Goal: Information Seeking & Learning: Check status

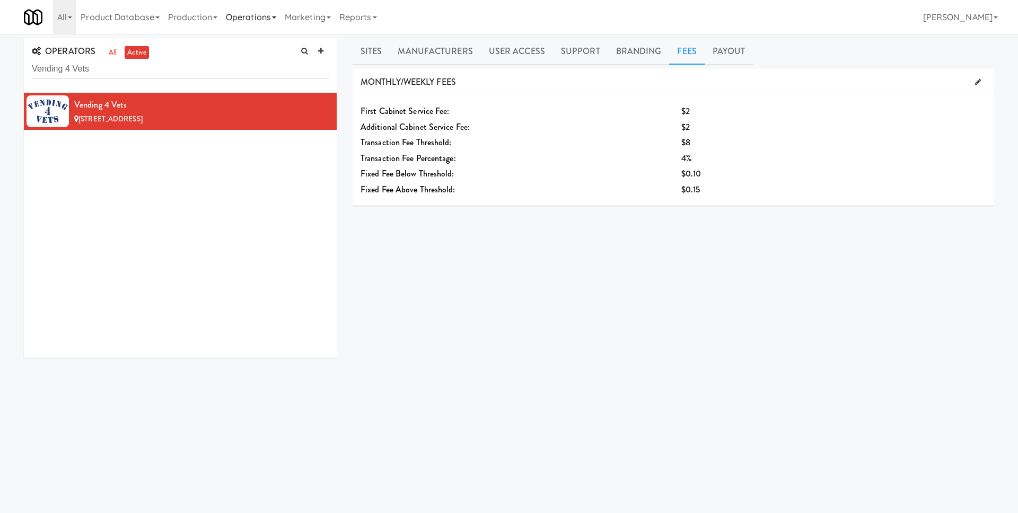
click at [258, 24] on link "Operations" at bounding box center [251, 17] width 59 height 34
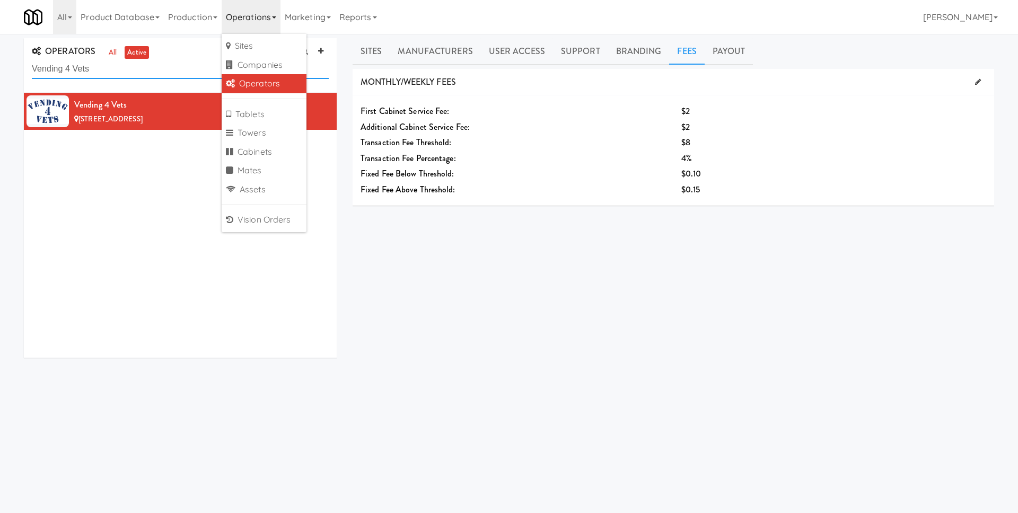
click at [137, 74] on input "Vending 4 Vets" at bounding box center [180, 69] width 297 height 20
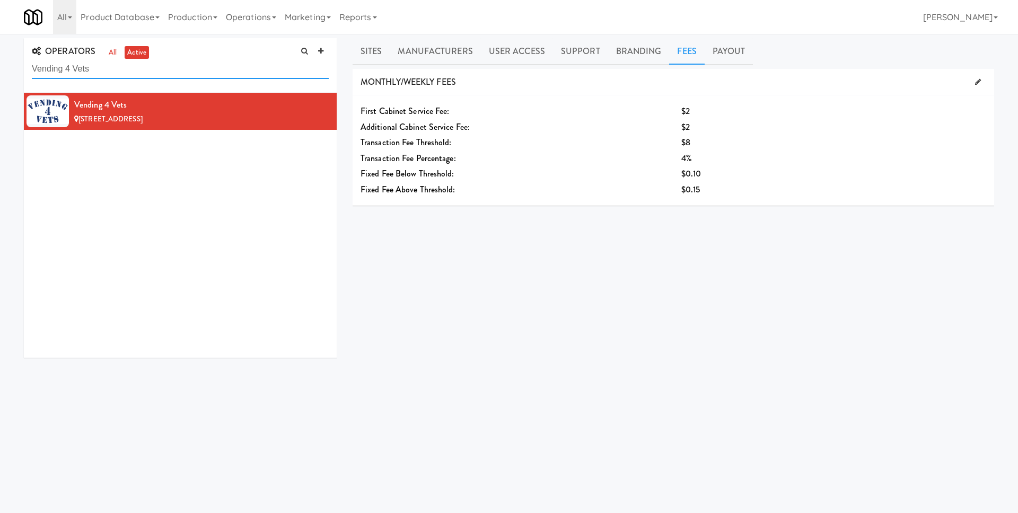
paste input "Christopher Mikulec"
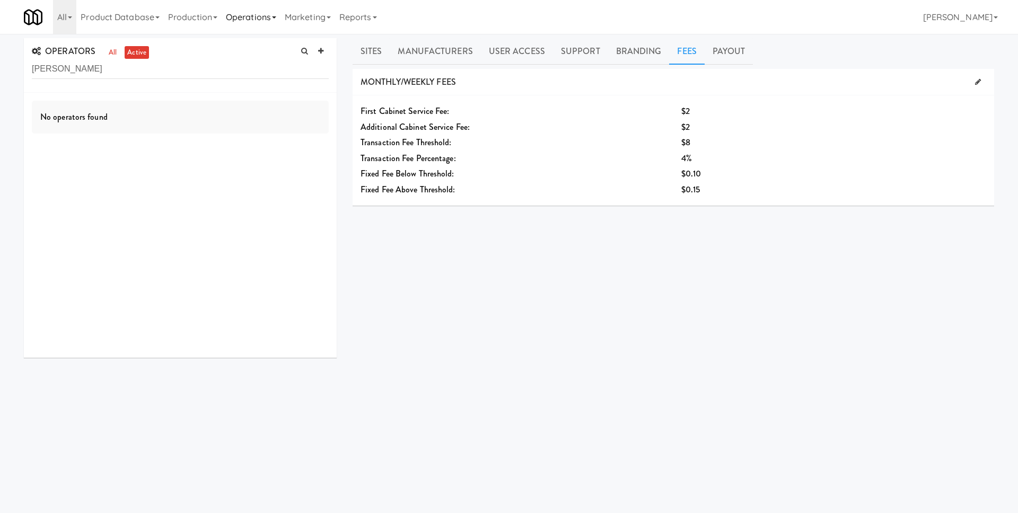
click at [247, 20] on link "Operations" at bounding box center [251, 17] width 59 height 34
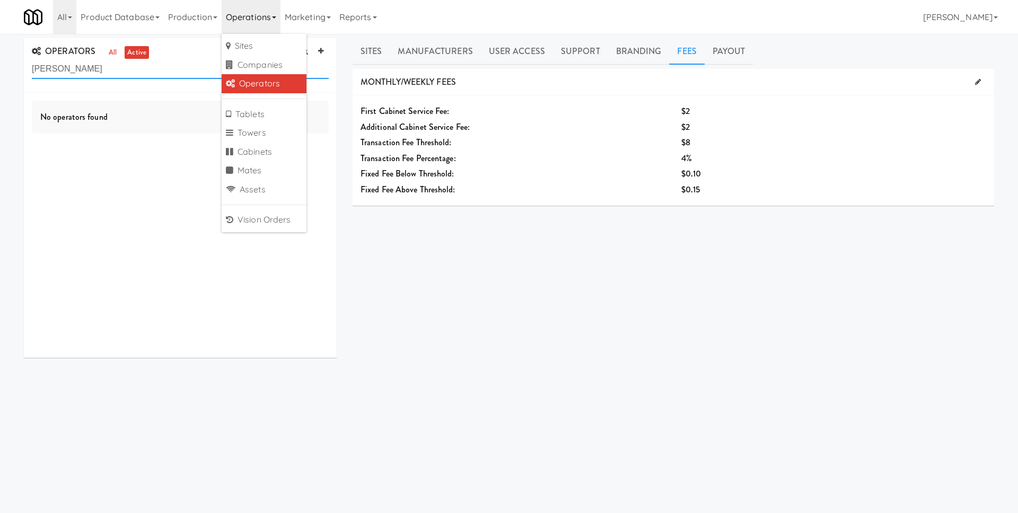
click at [172, 65] on input "Christopher Mikulec" at bounding box center [180, 69] width 297 height 20
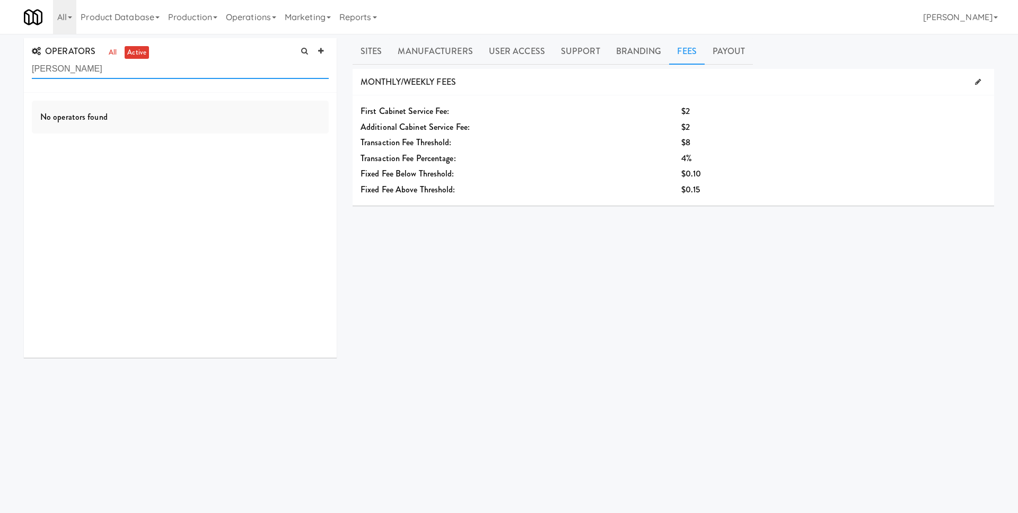
click at [166, 65] on input "Christopher Mikulec" at bounding box center [180, 69] width 297 height 20
click at [249, 19] on link "Operations" at bounding box center [251, 17] width 59 height 34
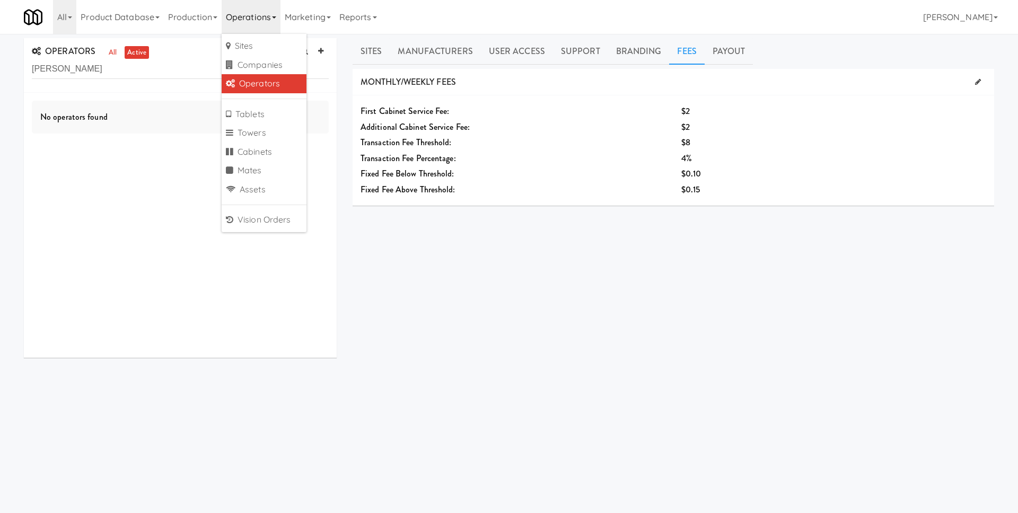
click at [248, 77] on link "Operators" at bounding box center [264, 83] width 85 height 19
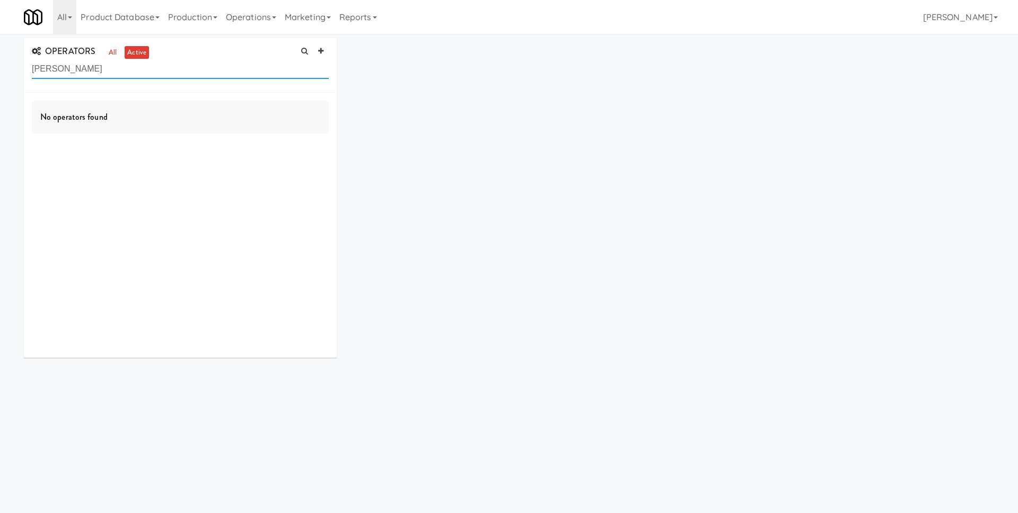
click at [147, 73] on input "Christopher Mikulec" at bounding box center [180, 69] width 297 height 20
type input "mountain"
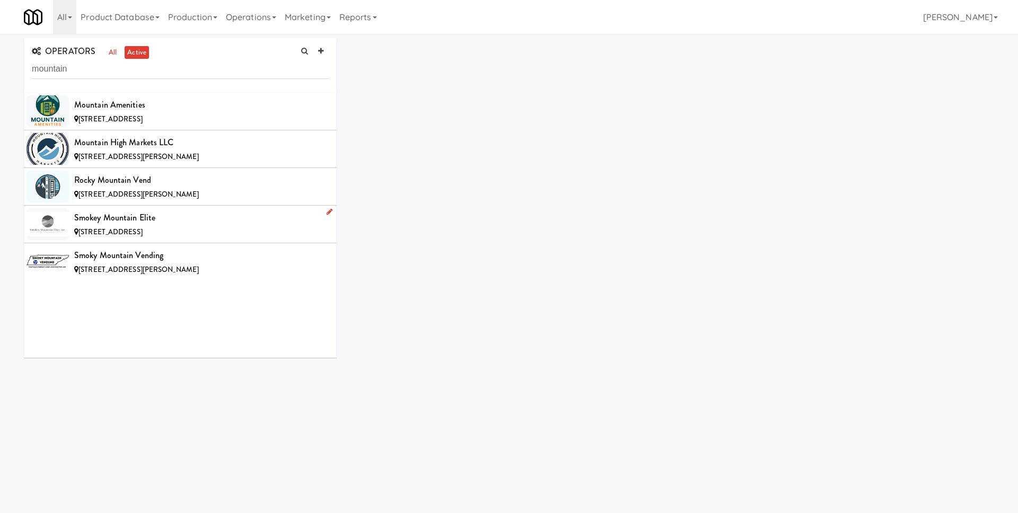
click at [182, 223] on div "Smokey Mountain Elite" at bounding box center [201, 218] width 254 height 16
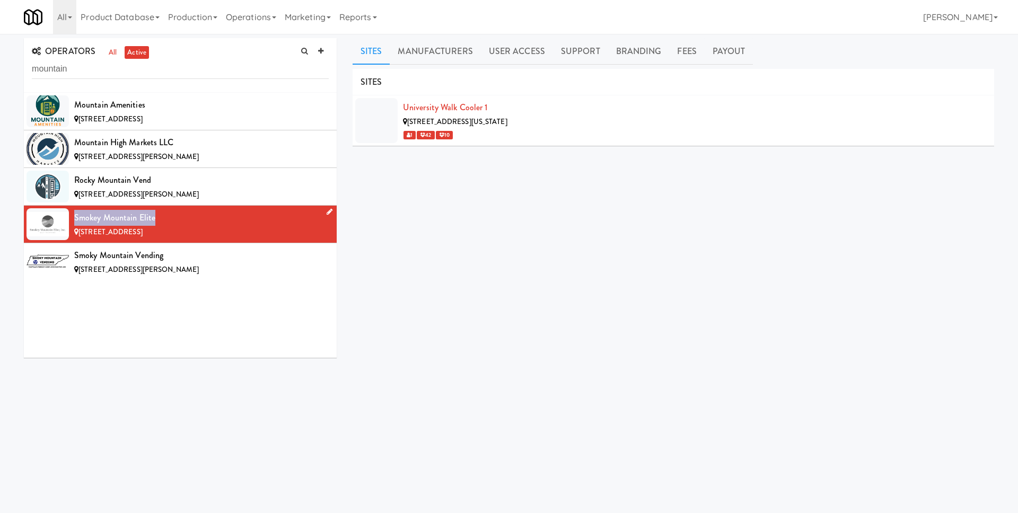
drag, startPoint x: 168, startPoint y: 217, endPoint x: 76, endPoint y: 221, distance: 91.2
click at [76, 221] on div "Smokey Mountain Elite" at bounding box center [201, 218] width 254 height 16
click at [200, 263] on div "[STREET_ADDRESS][PERSON_NAME]" at bounding box center [201, 269] width 254 height 13
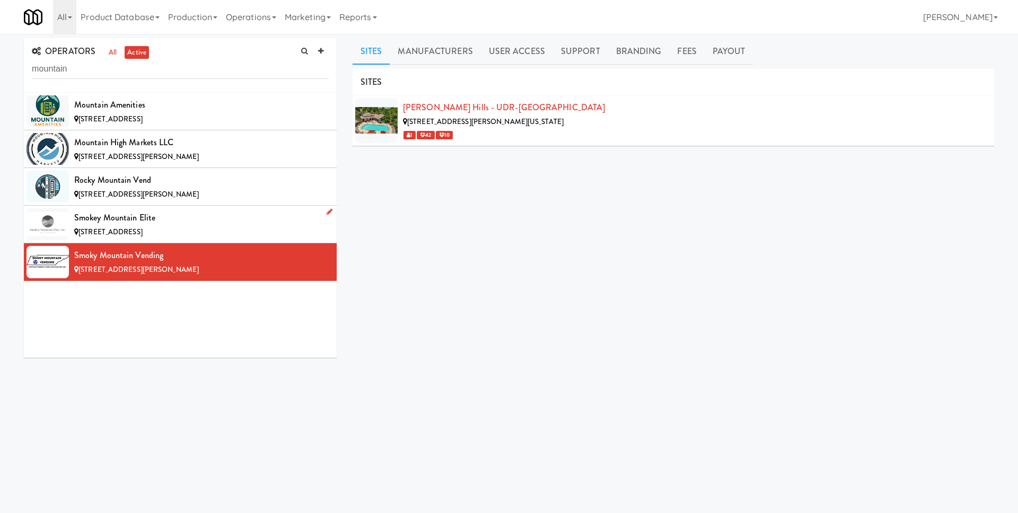
click at [225, 228] on div "[STREET_ADDRESS]" at bounding box center [201, 232] width 254 height 13
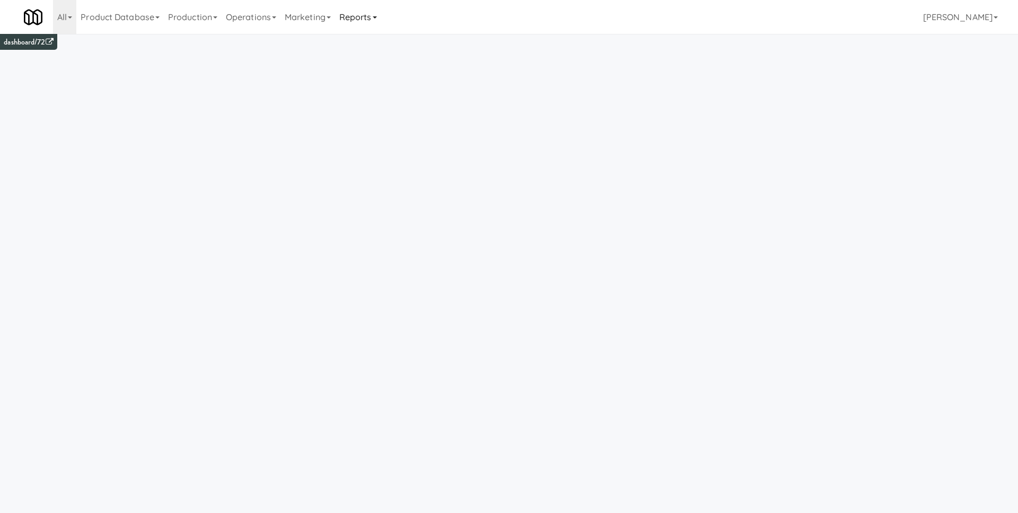
click at [381, 22] on link "Reports" at bounding box center [358, 17] width 46 height 34
click at [396, 83] on link "Payouts" at bounding box center [377, 83] width 85 height 19
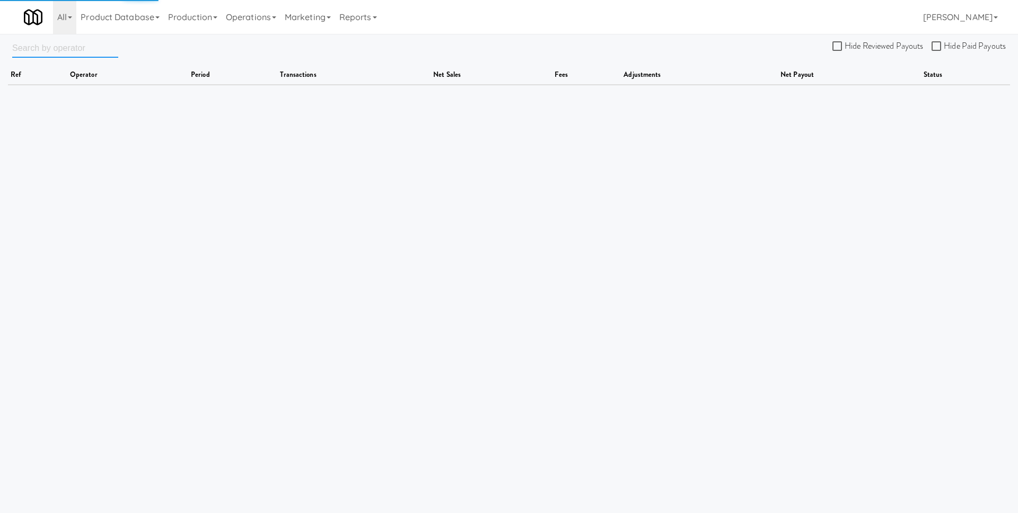
click at [78, 48] on input "text" at bounding box center [65, 48] width 106 height 20
paste input "Smokey Mountain Elite, Inc"
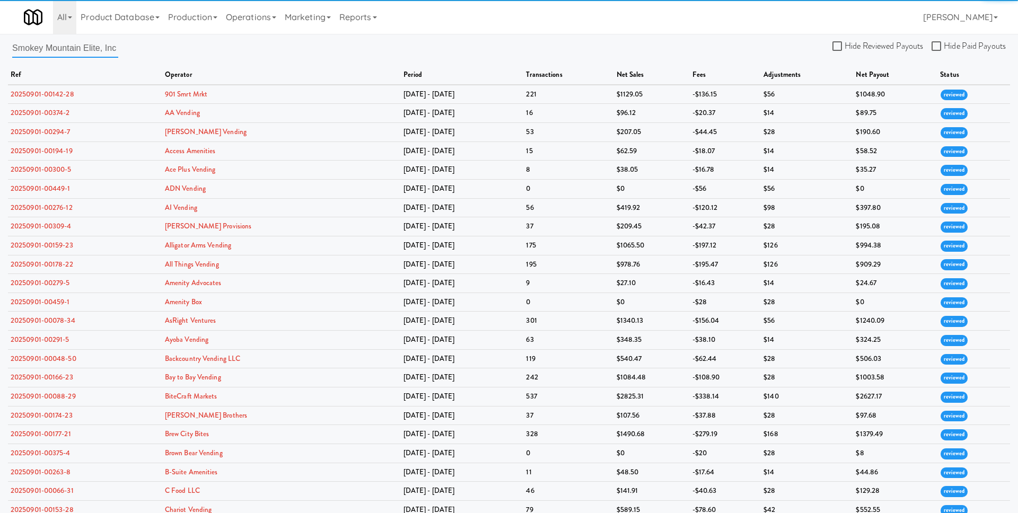
scroll to position [0, 8]
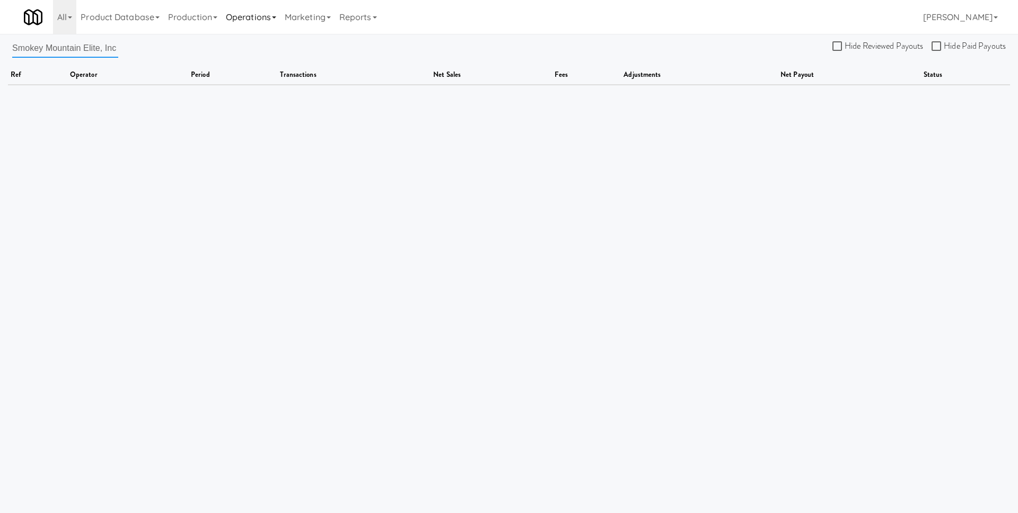
type input "Smokey Mountain Elite, Inc"
click at [255, 14] on link "Operations" at bounding box center [251, 17] width 59 height 34
click at [258, 78] on link "Operators" at bounding box center [264, 83] width 85 height 19
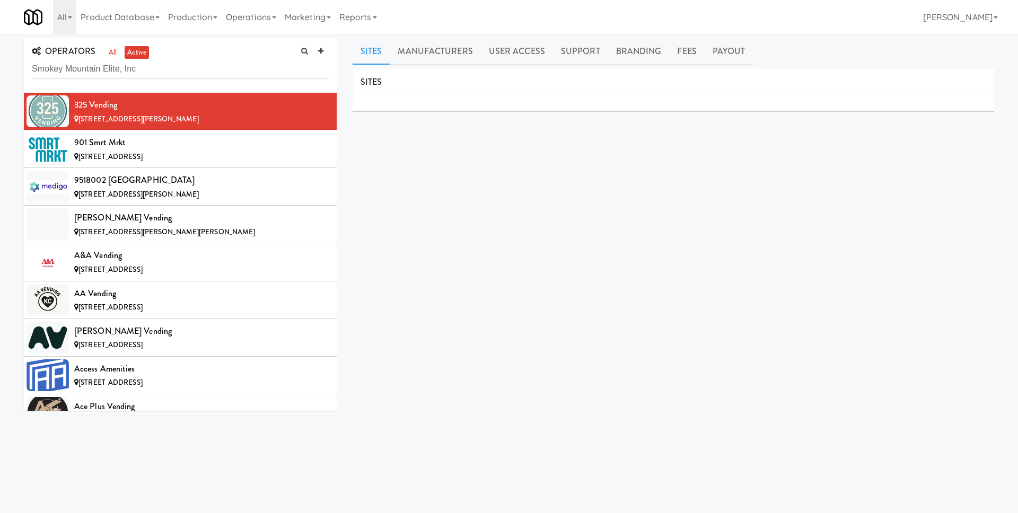
click at [122, 70] on input "Smokey Mountain Elite, Inc" at bounding box center [180, 69] width 297 height 20
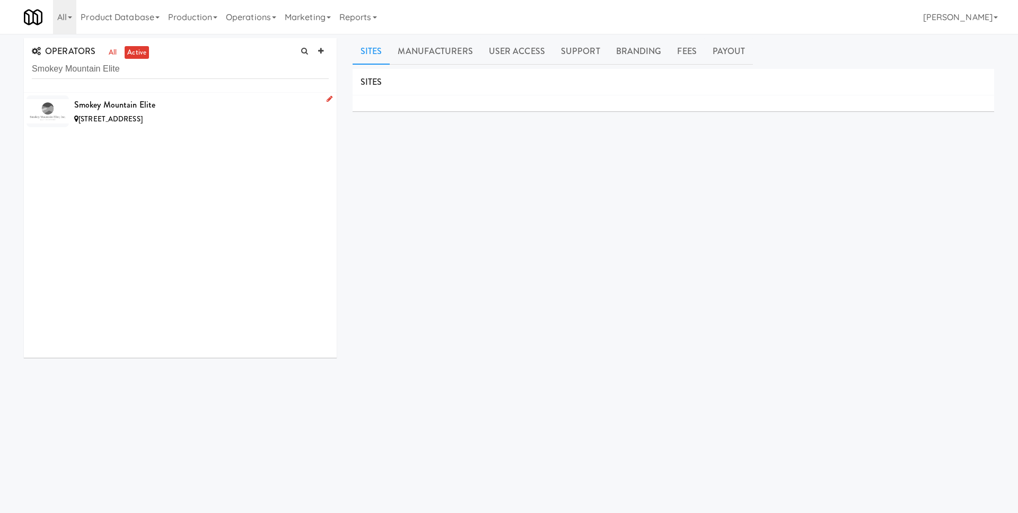
type input "Smokey Mountain Elite"
click at [143, 103] on div "Smokey Mountain Elite" at bounding box center [201, 105] width 254 height 16
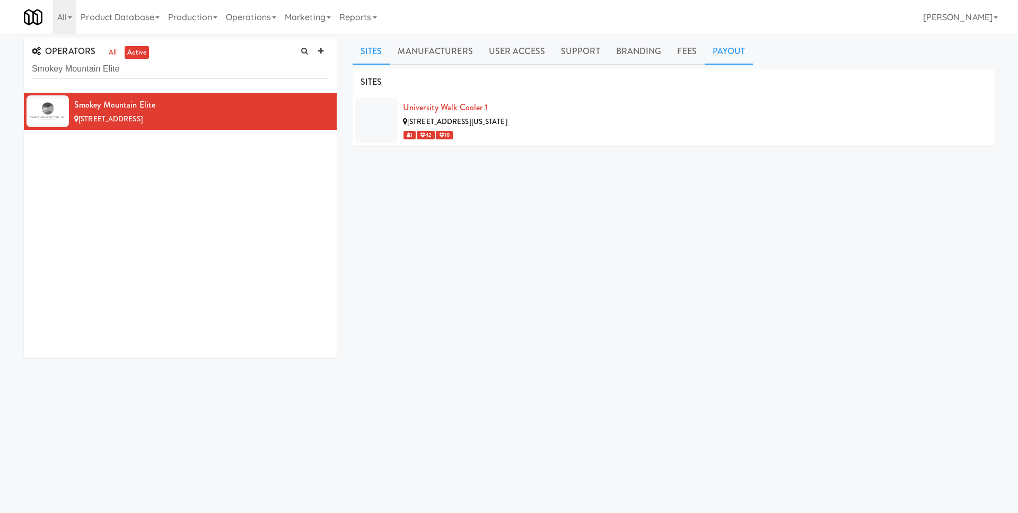
click at [730, 55] on link "Payout" at bounding box center [728, 51] width 49 height 27
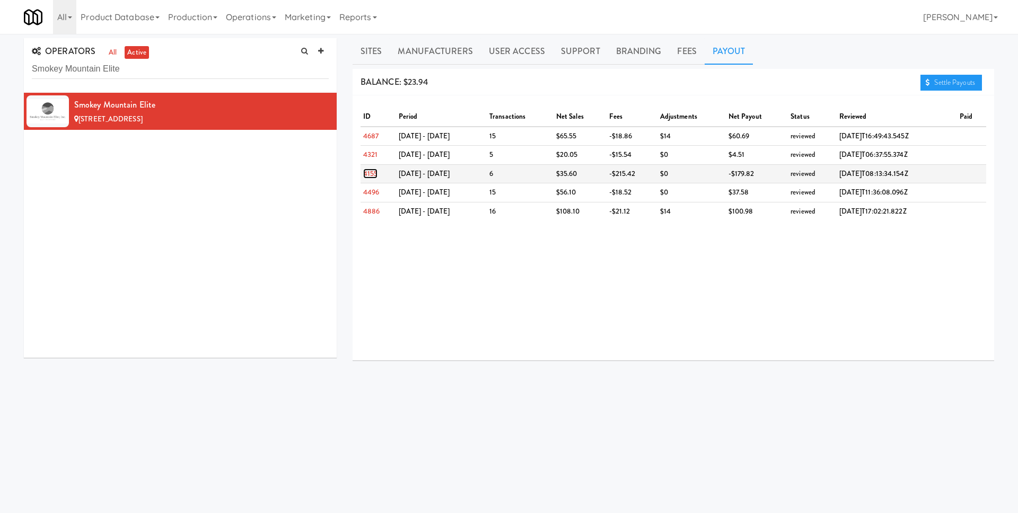
click at [373, 171] on link "4155" at bounding box center [370, 174] width 14 height 10
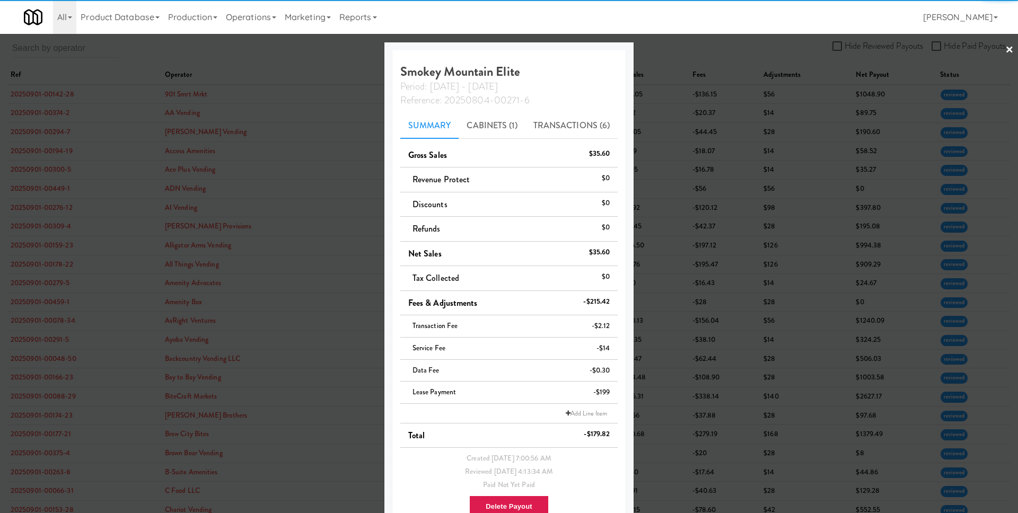
click at [747, 239] on div at bounding box center [509, 256] width 1018 height 513
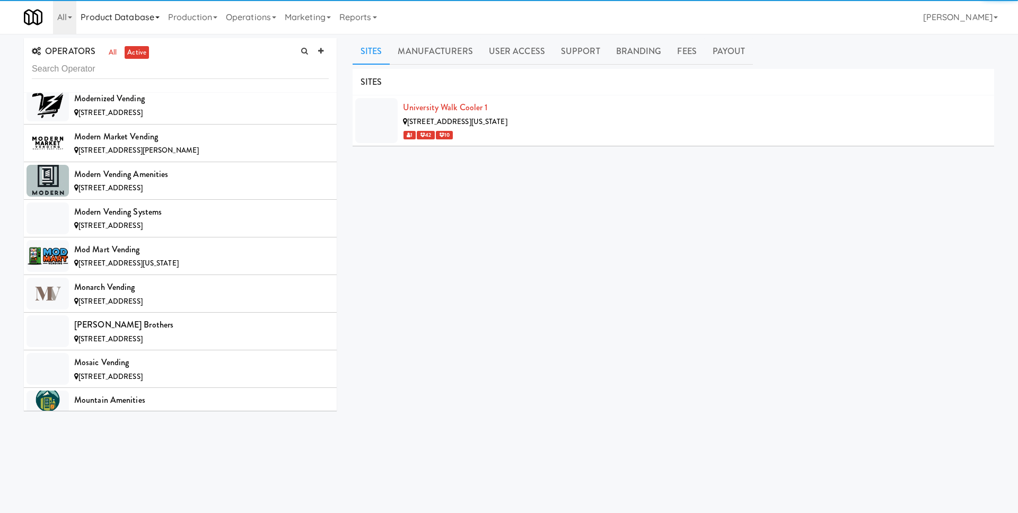
scroll to position [8581, 0]
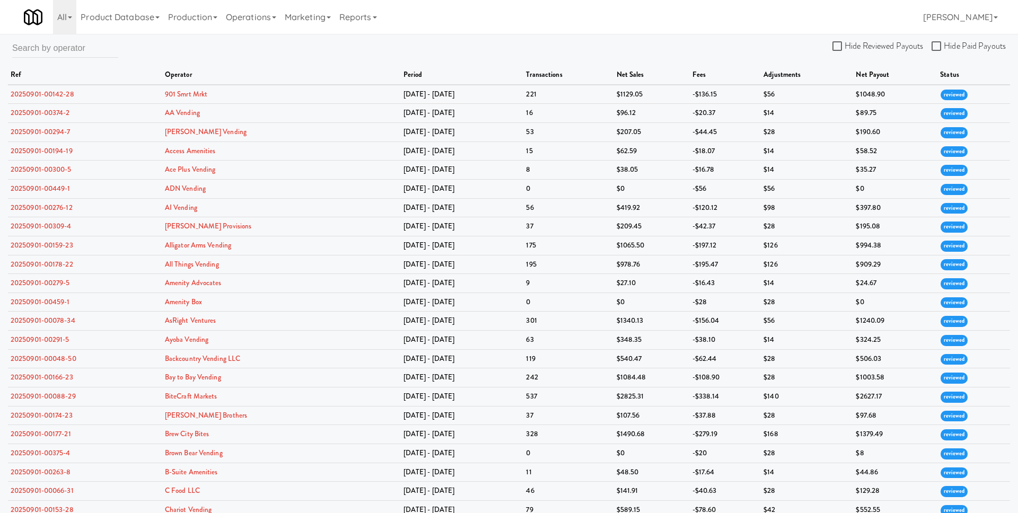
click at [226, 54] on div "Hide Reviewed Payouts Hide Paid Payouts ref operator period transactions net sa…" at bounding box center [509, 439] width 1018 height 803
click at [89, 48] on input "text" at bounding box center [65, 48] width 106 height 20
paste input "Smokey"
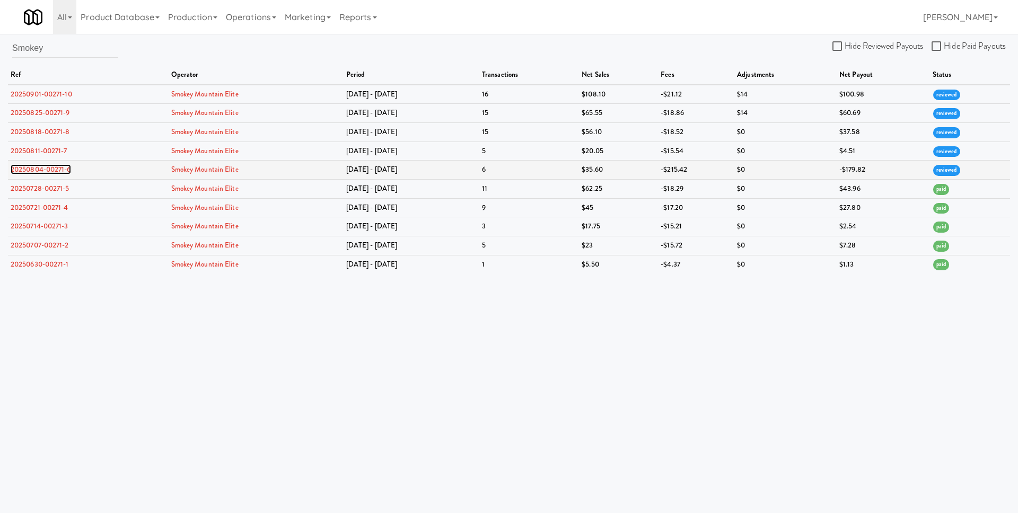
click at [51, 168] on link "20250804-00271-6" at bounding box center [41, 169] width 60 height 10
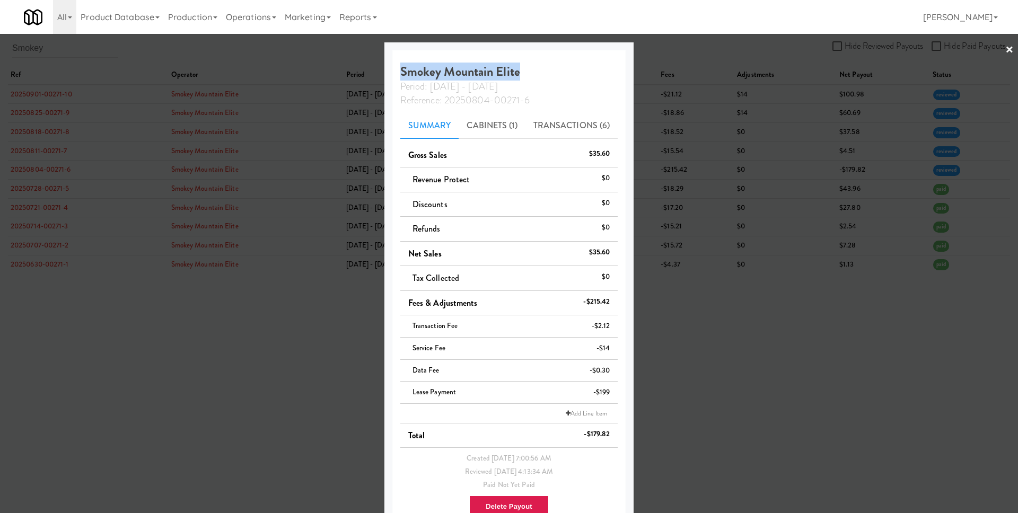
drag, startPoint x: 402, startPoint y: 73, endPoint x: 523, endPoint y: 70, distance: 121.4
click at [523, 70] on h4 "Smokey Mountain Elite Period: Jul 28 - Aug 3 Reference: 20250804-00271-6" at bounding box center [509, 86] width 218 height 42
copy h4 "Smokey Mountain Elite"
click at [710, 261] on div at bounding box center [509, 256] width 1018 height 513
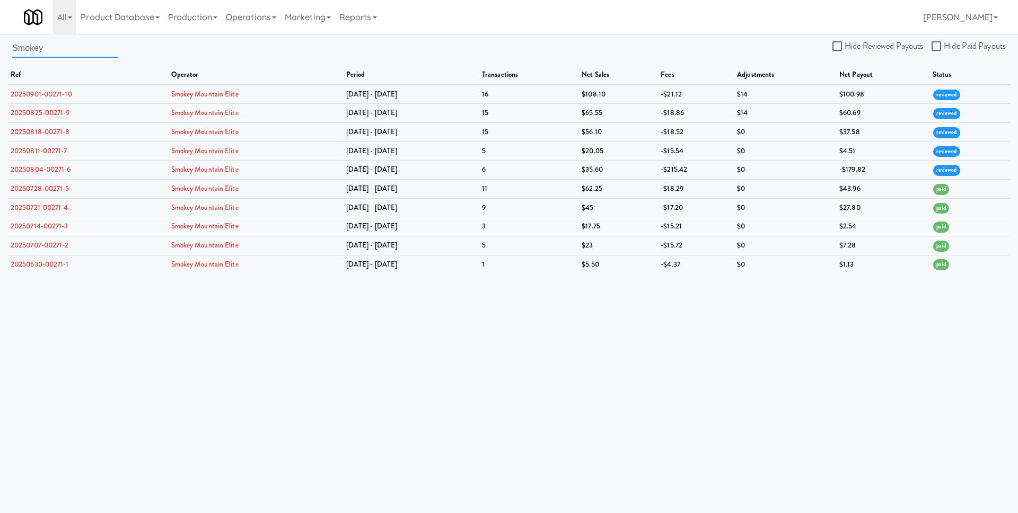
click at [67, 48] on input "Smokey" at bounding box center [65, 48] width 106 height 20
click at [40, 171] on link "20250804-00271-6" at bounding box center [41, 169] width 60 height 10
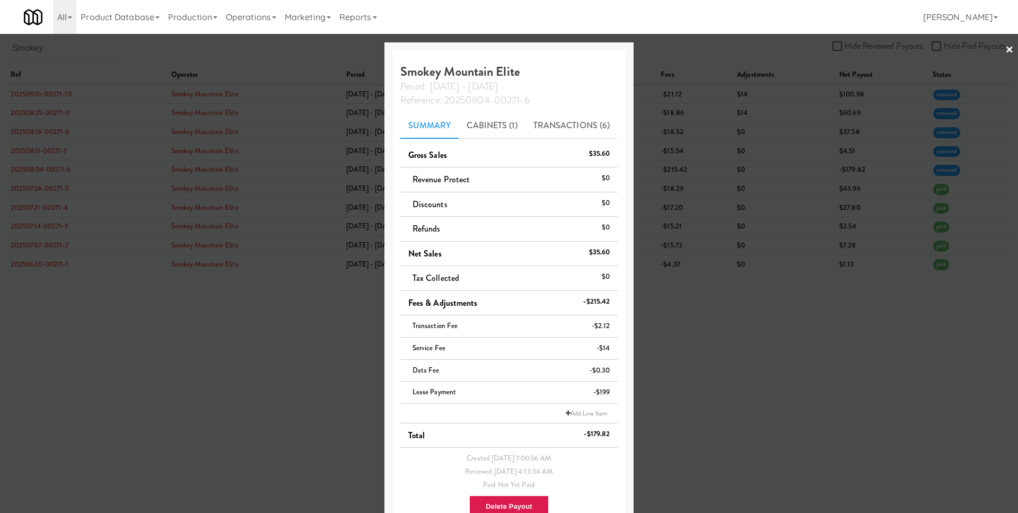
click at [755, 368] on div at bounding box center [509, 256] width 1018 height 513
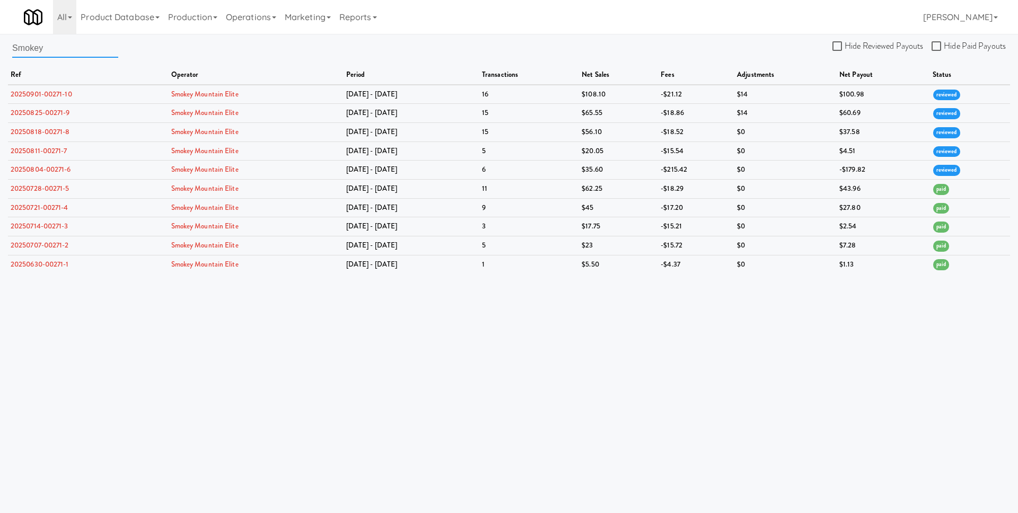
click at [94, 50] on input "Smokey" at bounding box center [65, 48] width 106 height 20
paste input "smokeymountainvend@gmail.com"
type input "smokeymountainvend@gmail.com"
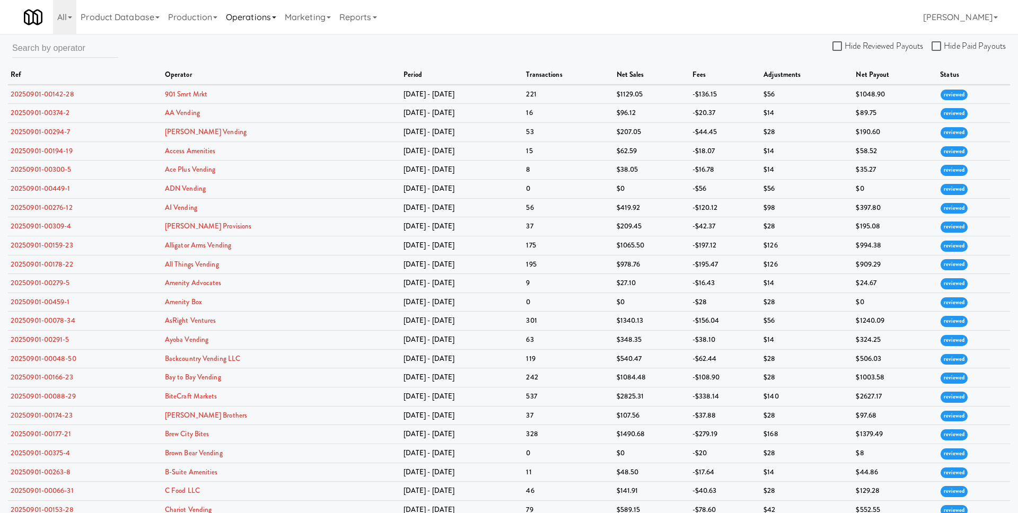
click at [255, 24] on link "Operations" at bounding box center [251, 17] width 59 height 34
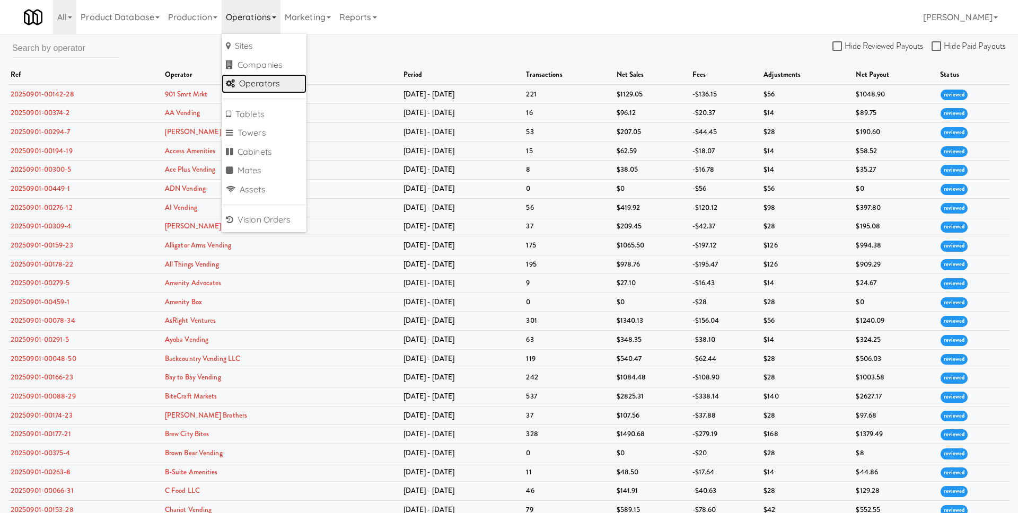
click at [259, 84] on link "Operators" at bounding box center [264, 83] width 85 height 19
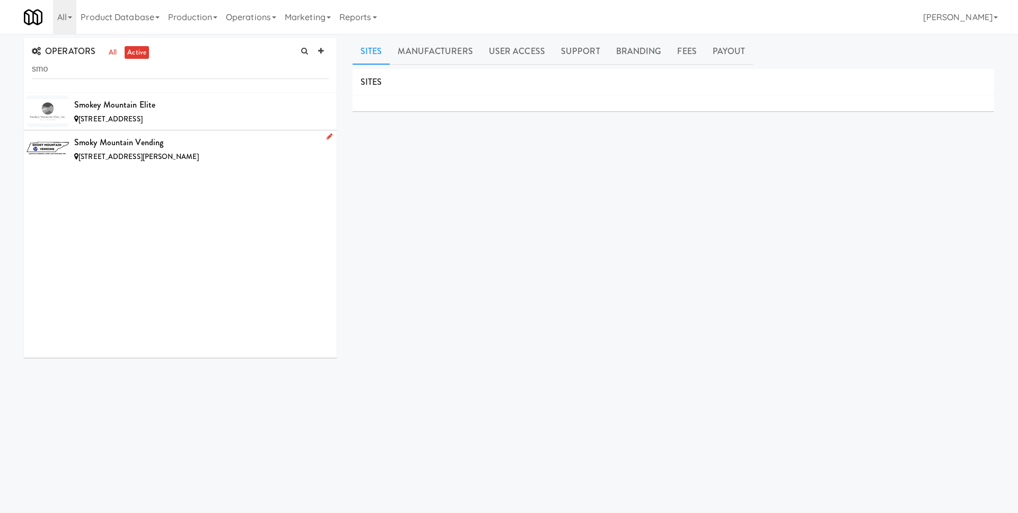
type input "smo"
click at [208, 147] on div "Smoky Mountain Vending" at bounding box center [201, 143] width 254 height 16
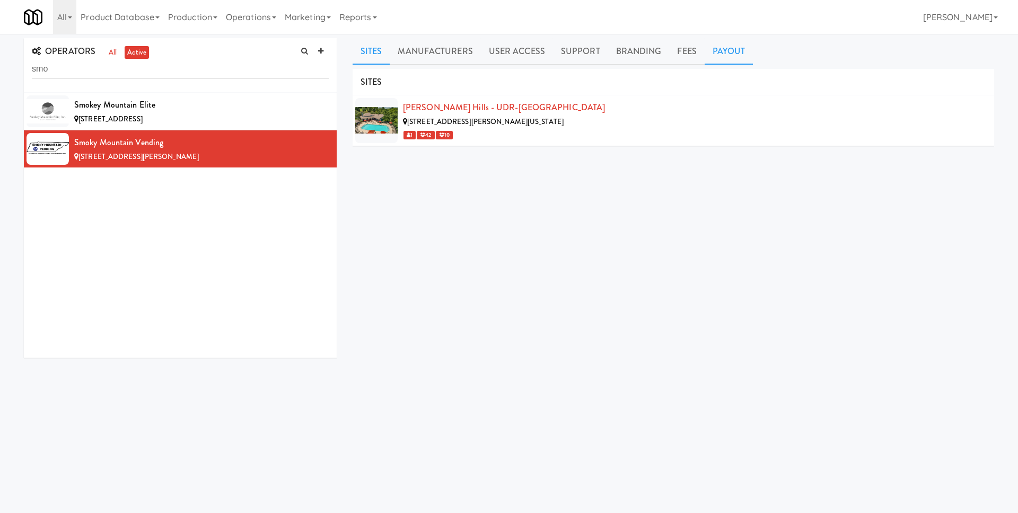
click at [742, 56] on link "Payout" at bounding box center [728, 51] width 49 height 27
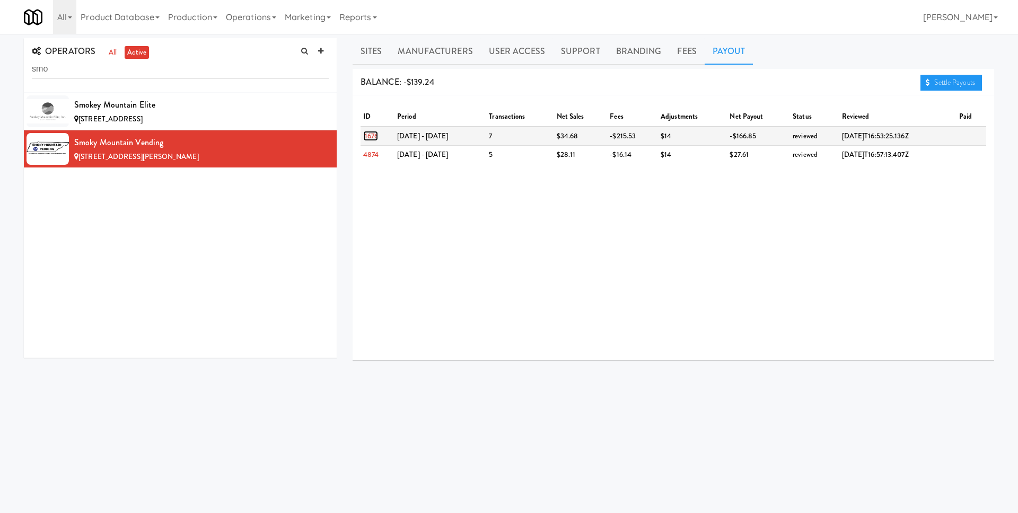
click at [373, 137] on link "4676" at bounding box center [370, 136] width 15 height 10
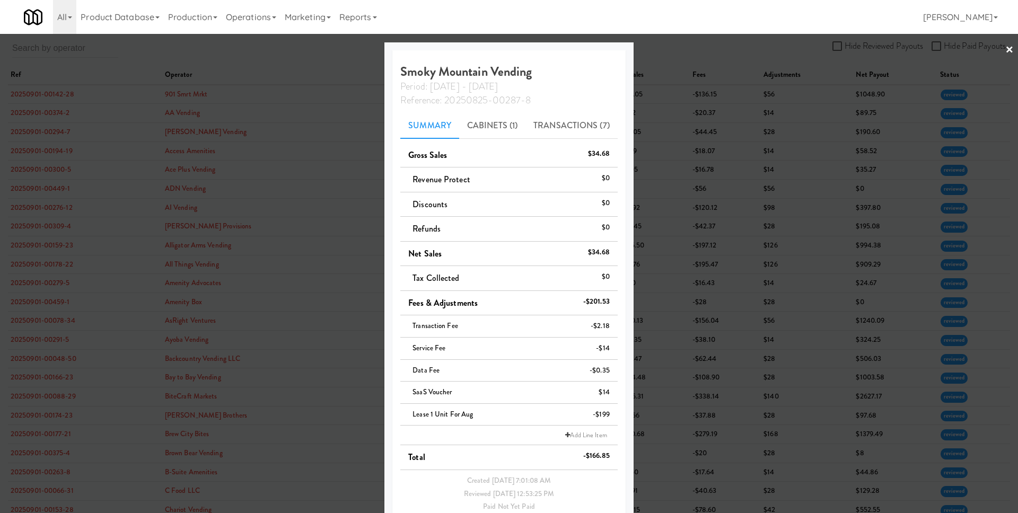
click at [728, 280] on div at bounding box center [509, 256] width 1018 height 513
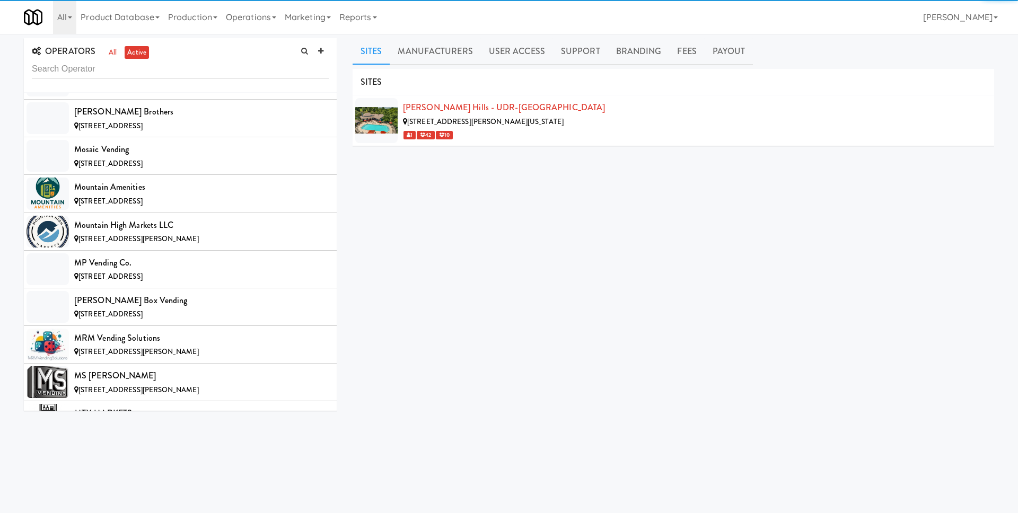
scroll to position [8618, 0]
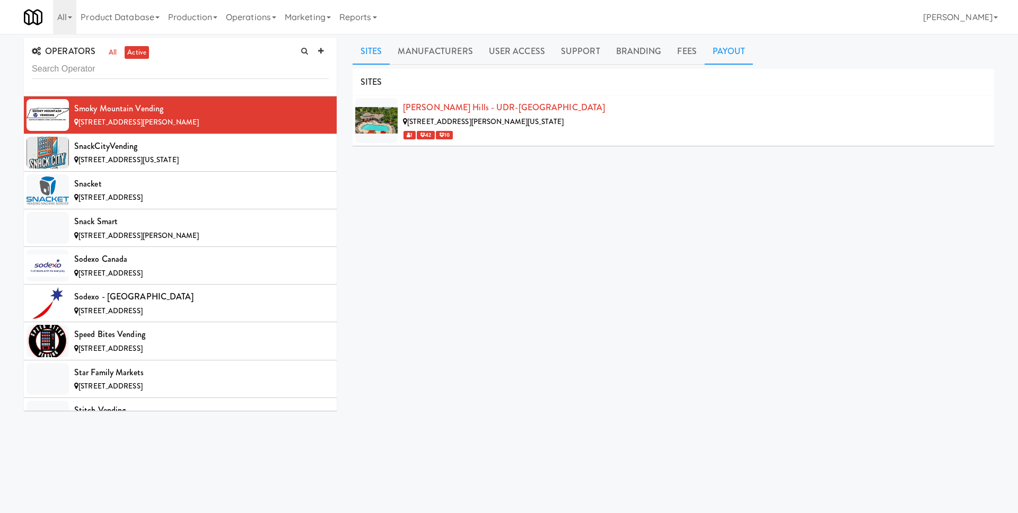
click at [718, 54] on link "Payout" at bounding box center [728, 51] width 49 height 27
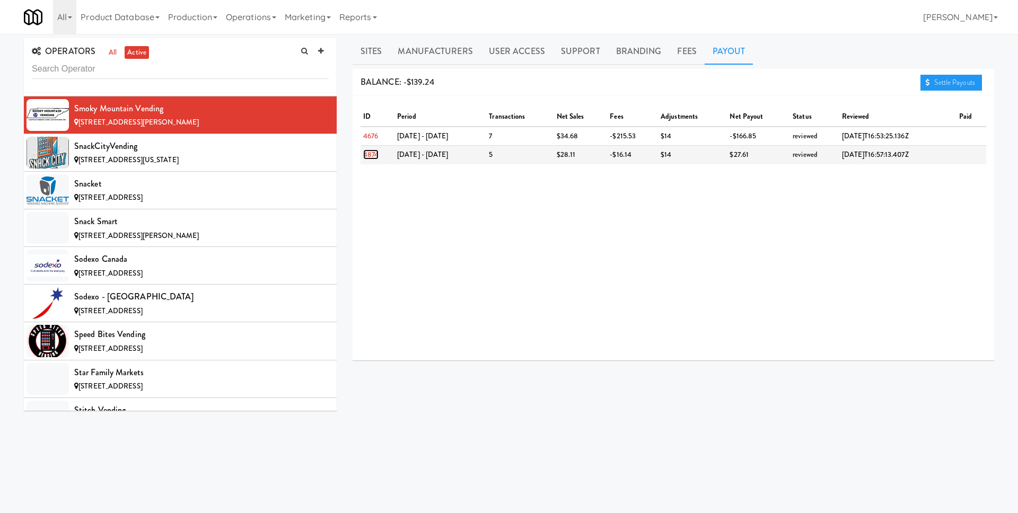
click at [368, 155] on link "4874" at bounding box center [370, 154] width 15 height 10
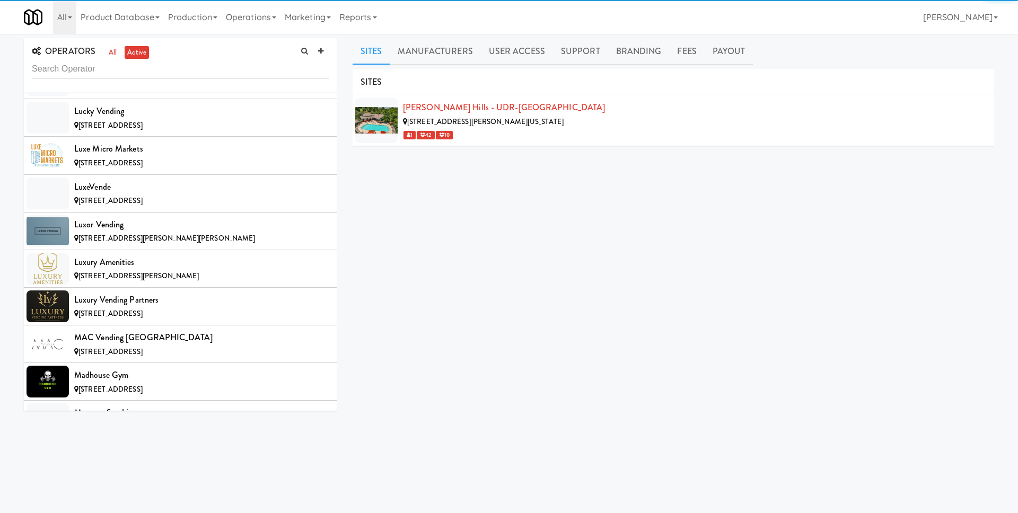
scroll to position [8618, 0]
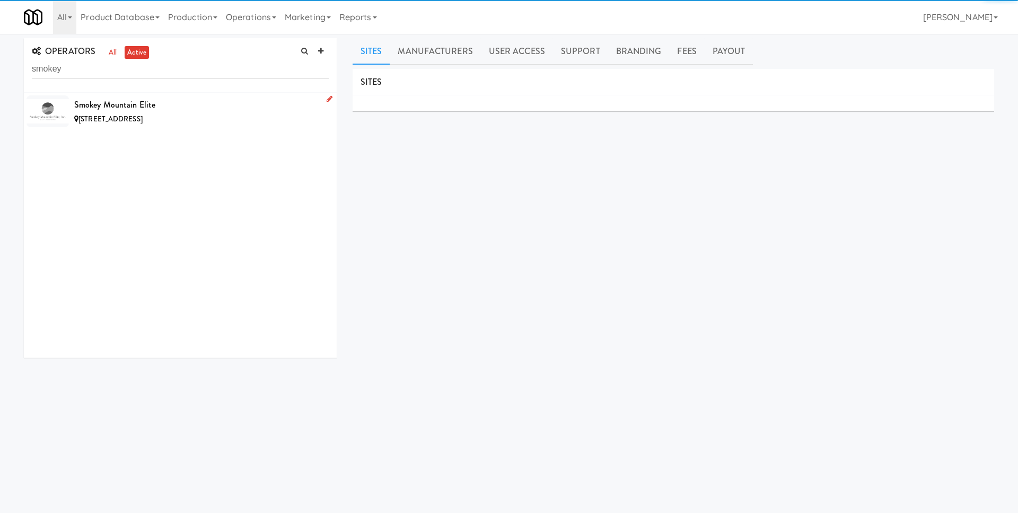
click at [177, 105] on div "Smokey Mountain Elite" at bounding box center [201, 105] width 254 height 16
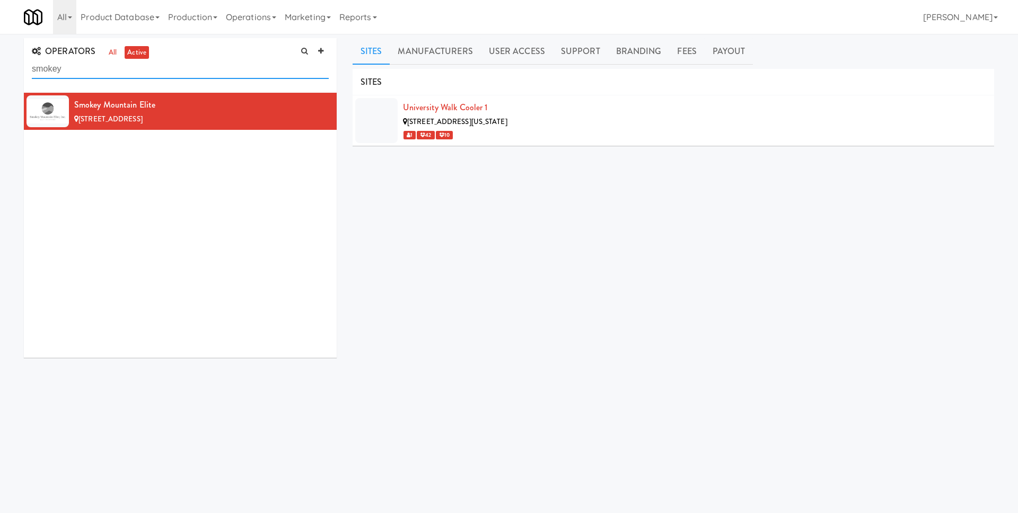
click at [161, 69] on input "smokey" at bounding box center [180, 69] width 297 height 20
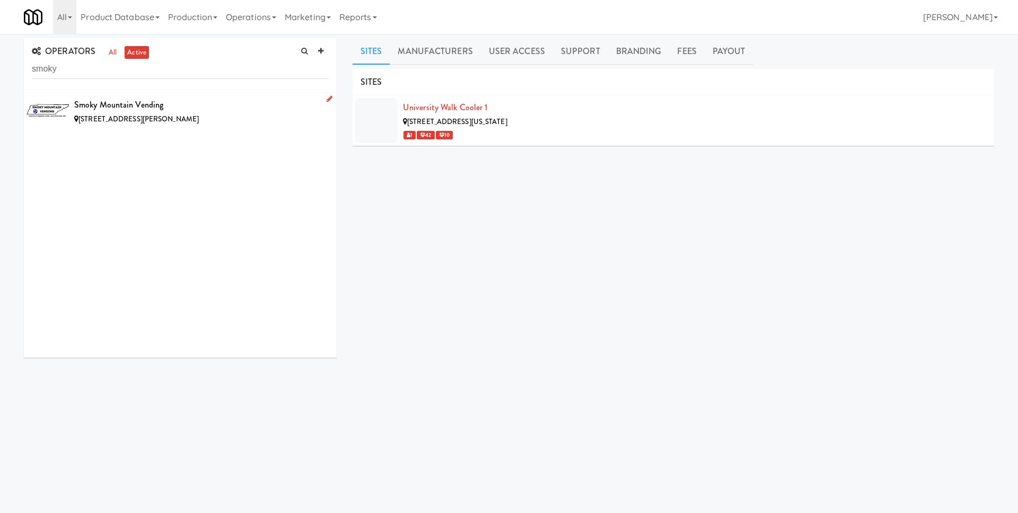
click at [163, 108] on div "Smoky Mountain Vending" at bounding box center [201, 105] width 254 height 16
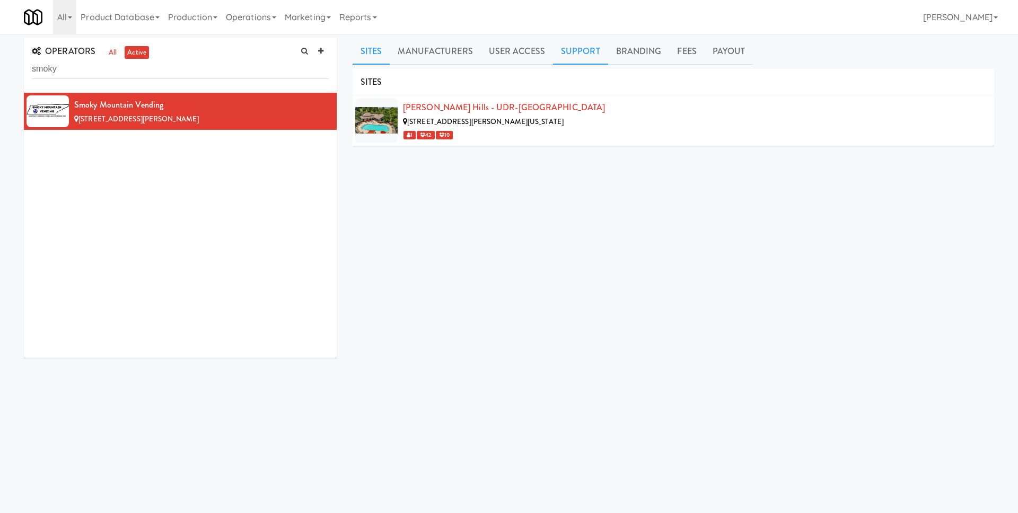
click at [585, 51] on link "Support" at bounding box center [580, 51] width 55 height 27
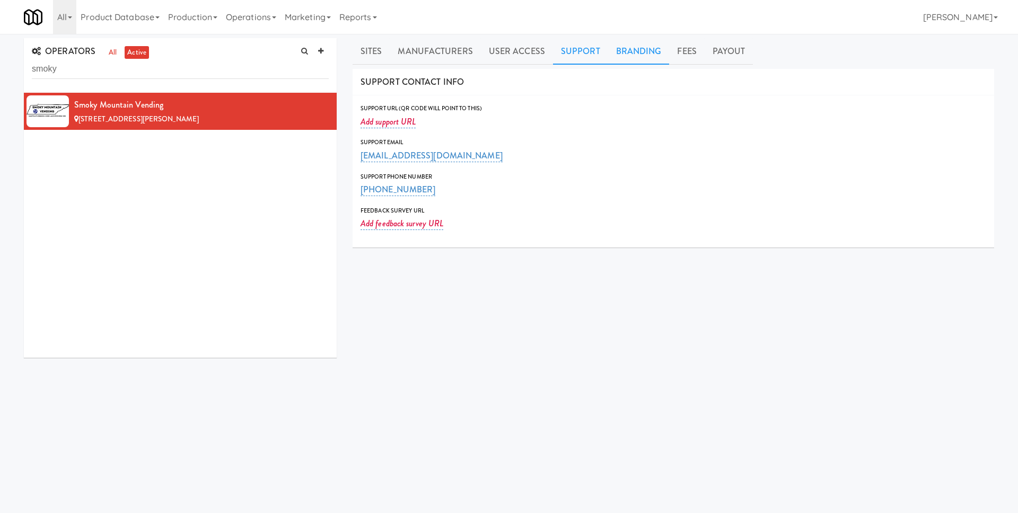
click at [634, 51] on link "Branding" at bounding box center [638, 51] width 61 height 27
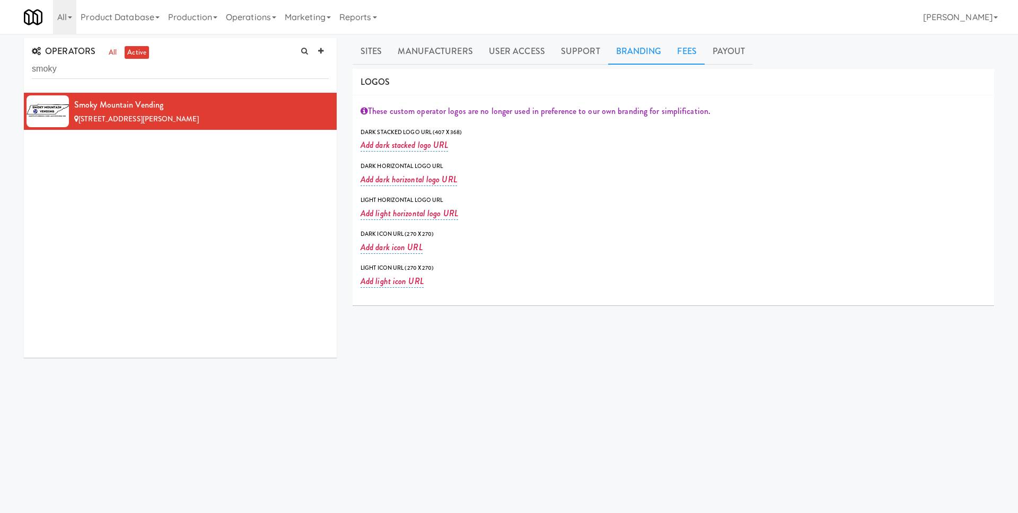
click at [673, 54] on link "Fees" at bounding box center [686, 51] width 35 height 27
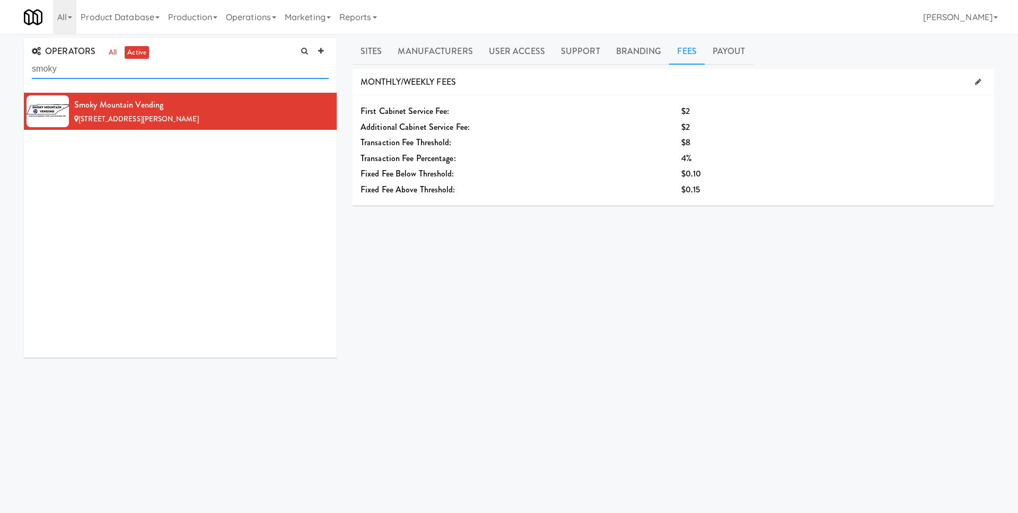
click at [120, 71] on input "smoky" at bounding box center [180, 69] width 297 height 20
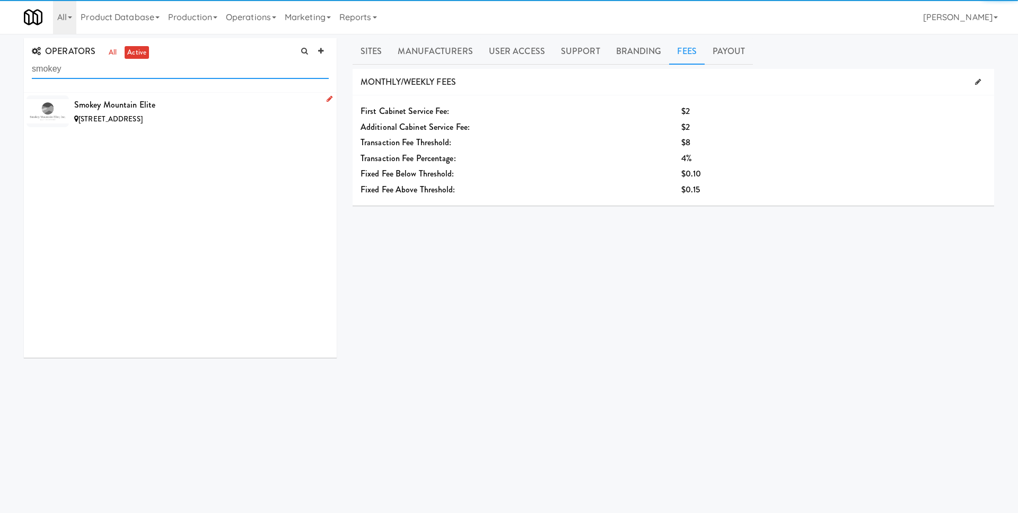
type input "smokey"
click at [204, 119] on div "[STREET_ADDRESS]" at bounding box center [201, 119] width 254 height 13
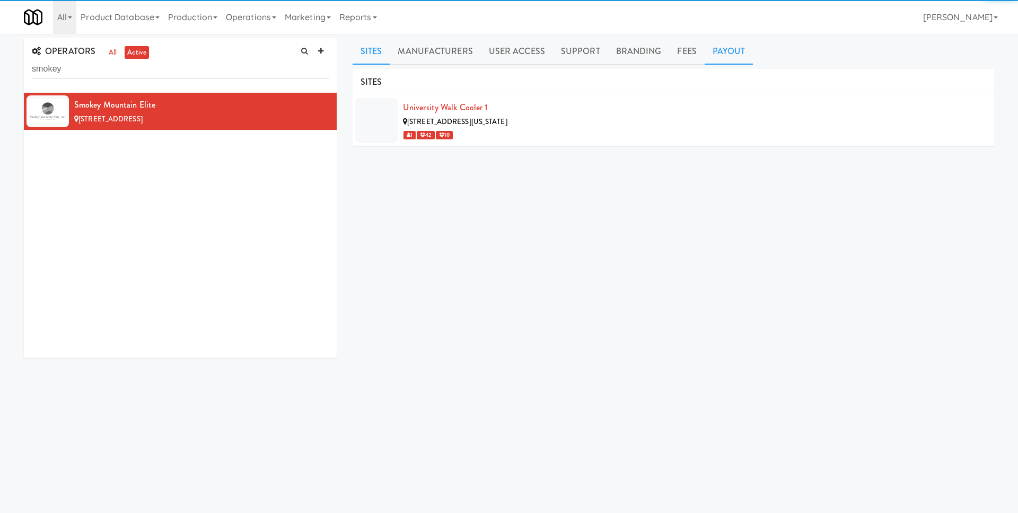
click at [730, 57] on link "Payout" at bounding box center [728, 51] width 49 height 27
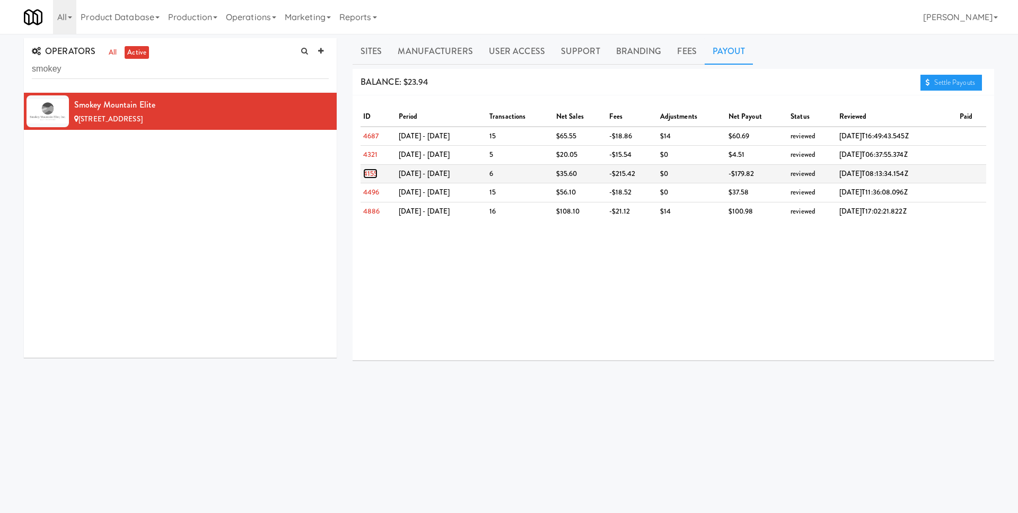
click at [366, 173] on link "4155" at bounding box center [370, 174] width 14 height 10
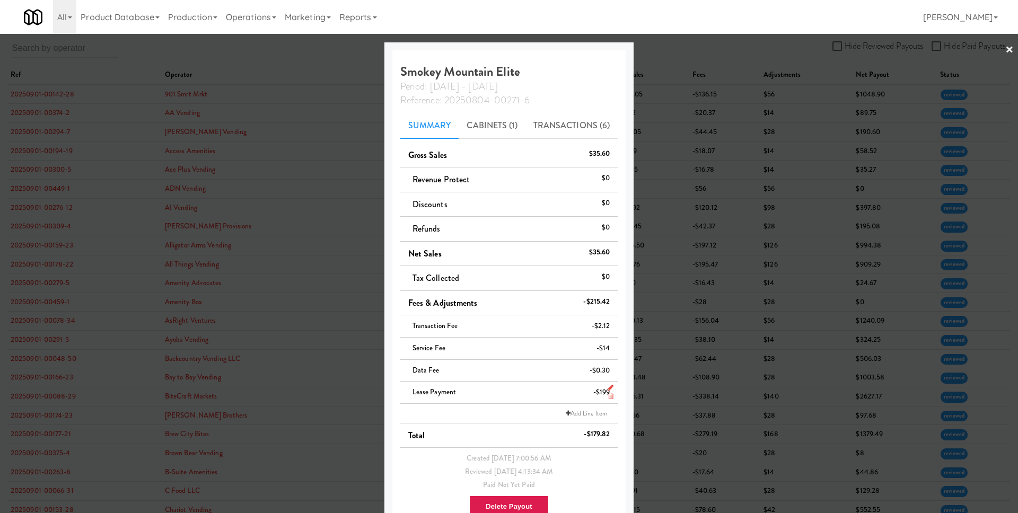
click at [610, 398] on icon at bounding box center [610, 396] width 5 height 7
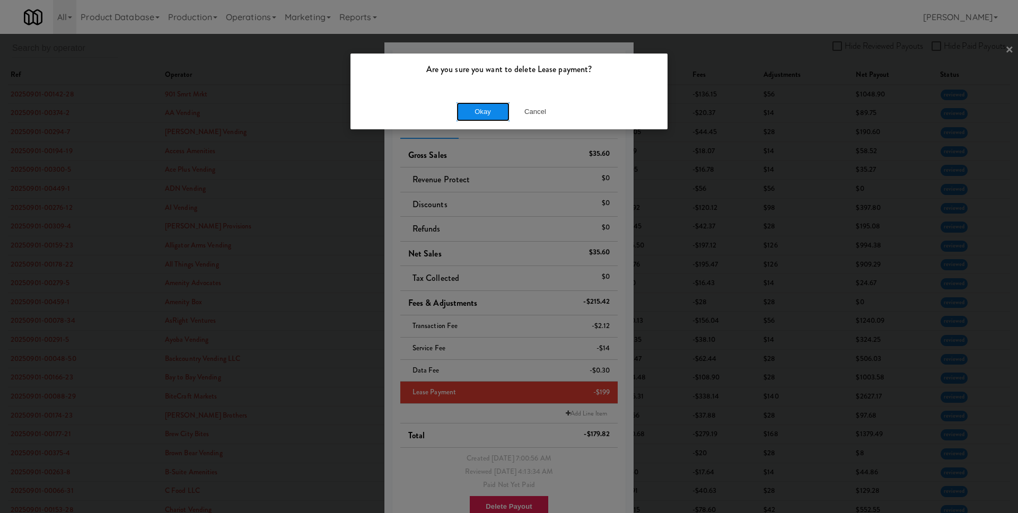
click at [483, 120] on button "Okay" at bounding box center [482, 111] width 53 height 19
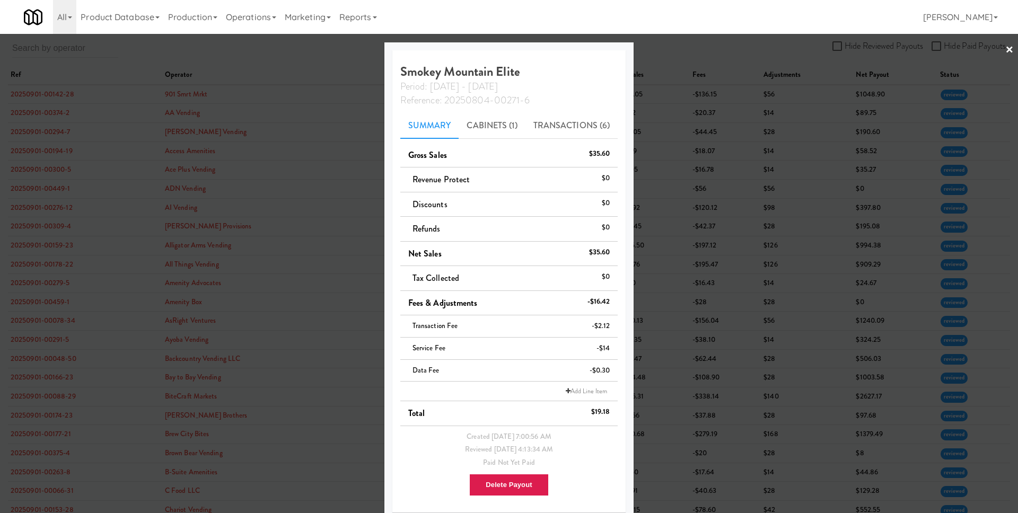
click at [709, 351] on div at bounding box center [509, 256] width 1018 height 513
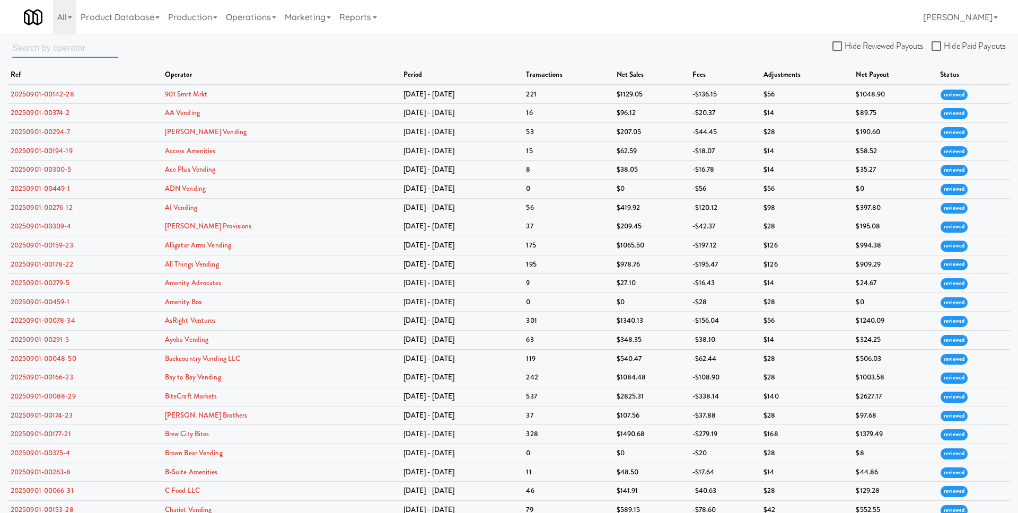
click at [81, 48] on input "text" at bounding box center [65, 48] width 106 height 20
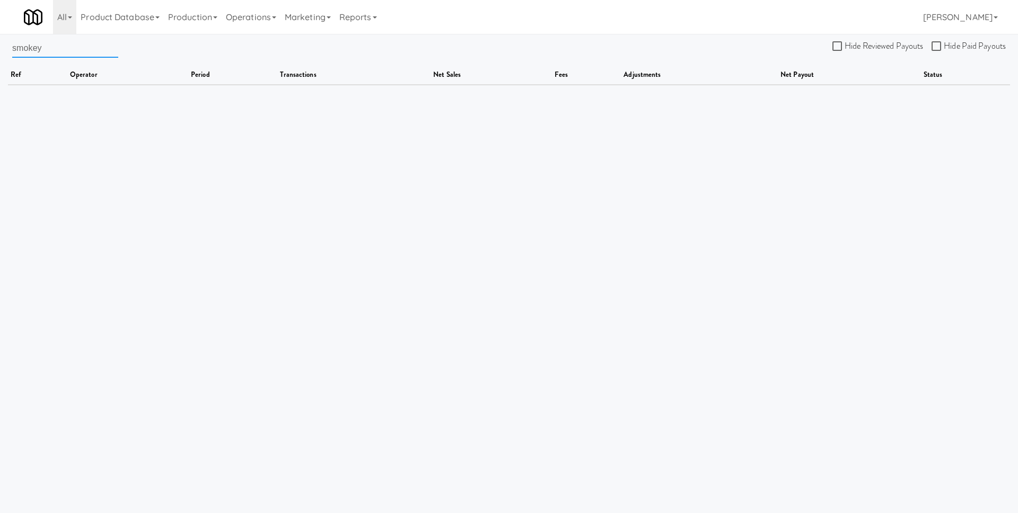
type input "smokey"
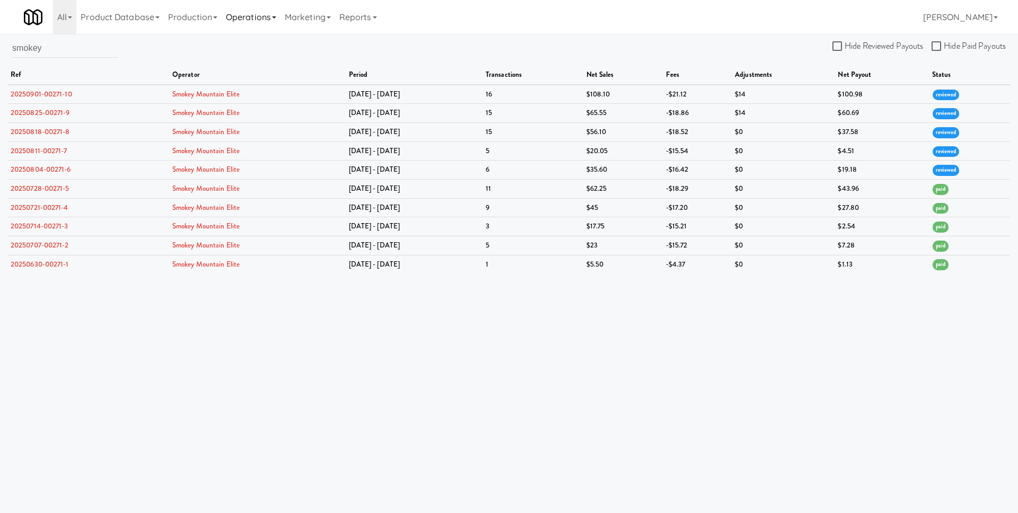
click at [234, 19] on link "Operations" at bounding box center [251, 17] width 59 height 34
click at [215, 25] on link "Production" at bounding box center [193, 17] width 58 height 34
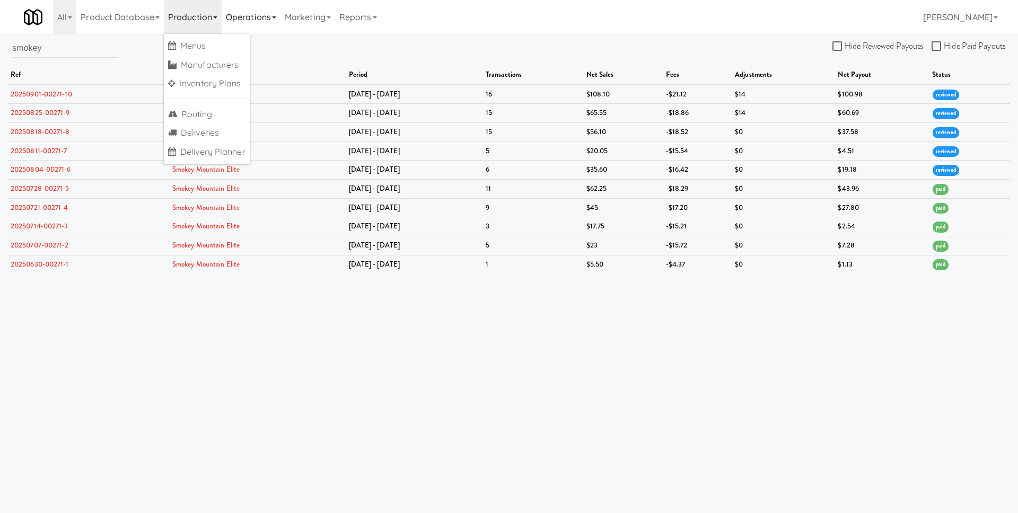
click at [261, 17] on link "Operations" at bounding box center [251, 17] width 59 height 34
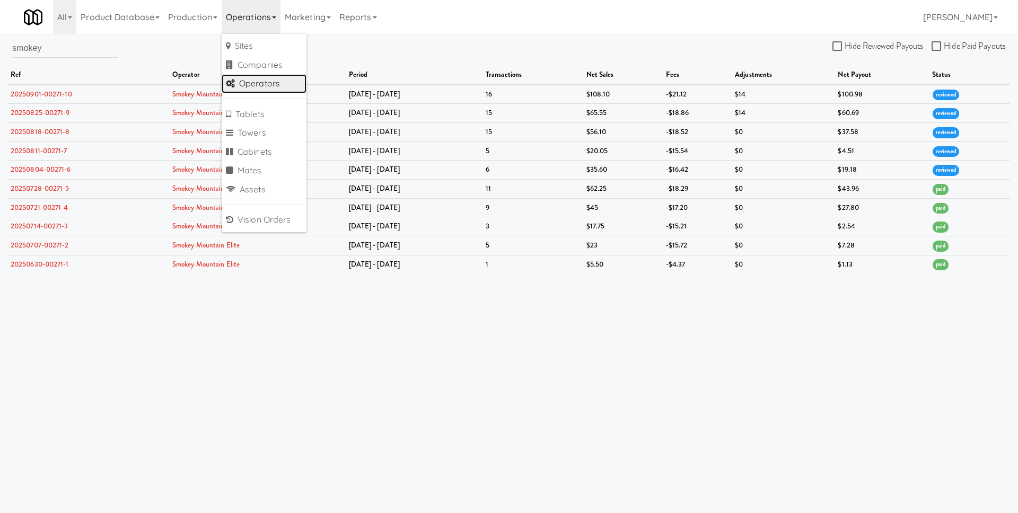
click at [261, 78] on link "Operators" at bounding box center [264, 83] width 85 height 19
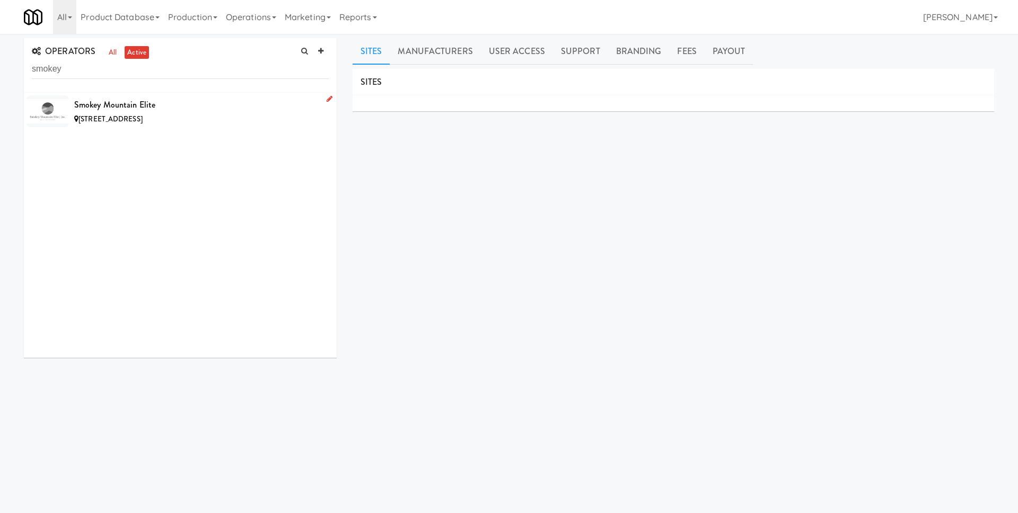
type input "smokey"
click at [213, 119] on div "[STREET_ADDRESS]" at bounding box center [201, 119] width 254 height 13
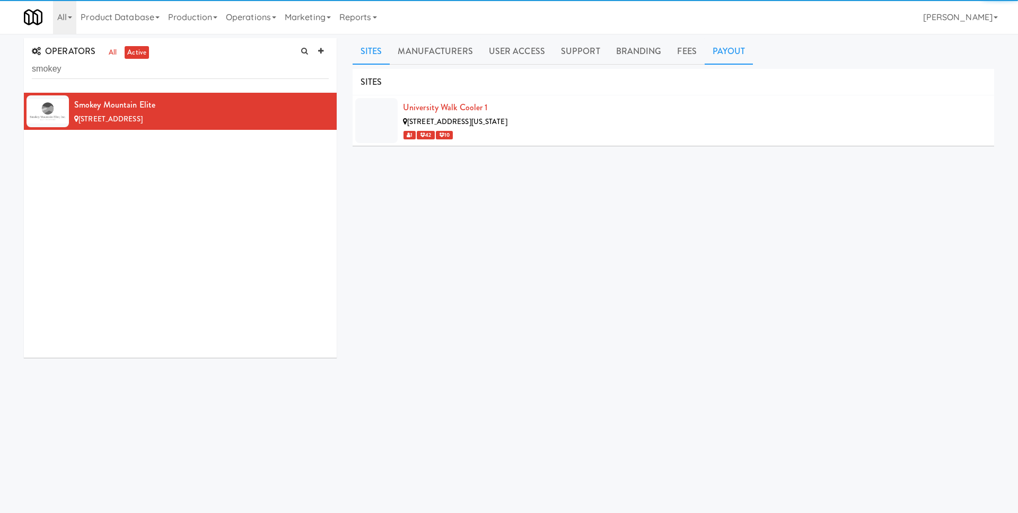
click at [720, 46] on link "Payout" at bounding box center [728, 51] width 49 height 27
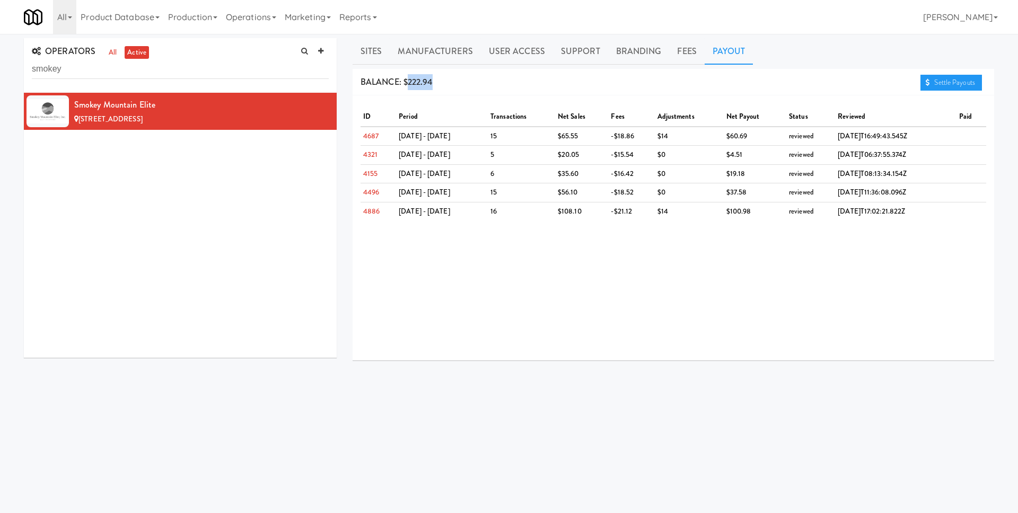
drag, startPoint x: 442, startPoint y: 79, endPoint x: 409, endPoint y: 80, distance: 32.9
click at [409, 80] on div "BALANCE: $222.94 Settle Payouts" at bounding box center [672, 82] width 641 height 27
copy span "222.94"
